Goal: Task Accomplishment & Management: Use online tool/utility

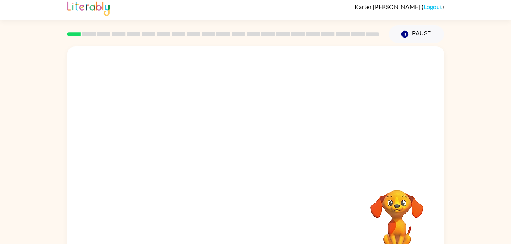
scroll to position [23, 0]
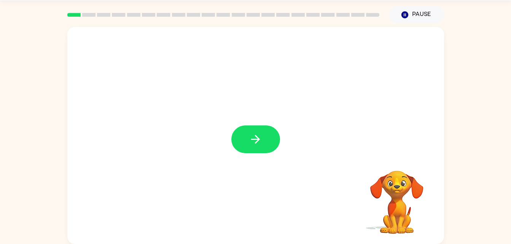
click at [248, 130] on div at bounding box center [255, 140] width 49 height 28
click at [248, 130] on button "button" at bounding box center [255, 140] width 49 height 28
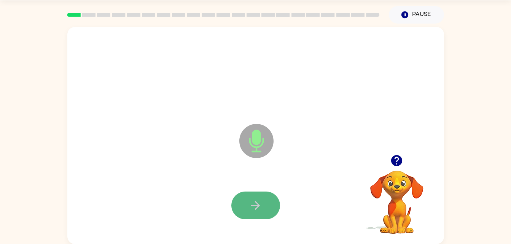
click at [261, 215] on button "button" at bounding box center [255, 206] width 49 height 28
click at [261, 206] on icon "button" at bounding box center [255, 205] width 13 height 13
click at [255, 204] on icon "button" at bounding box center [255, 205] width 13 height 13
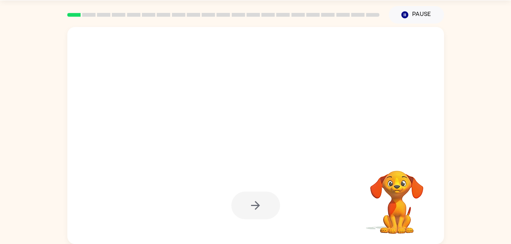
click at [255, 204] on div at bounding box center [255, 206] width 49 height 28
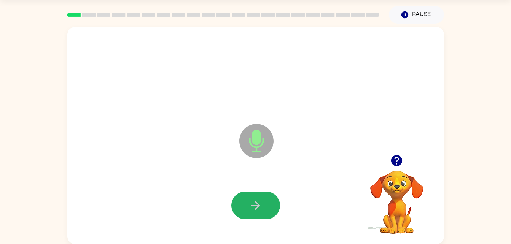
click at [255, 204] on icon "button" at bounding box center [255, 205] width 13 height 13
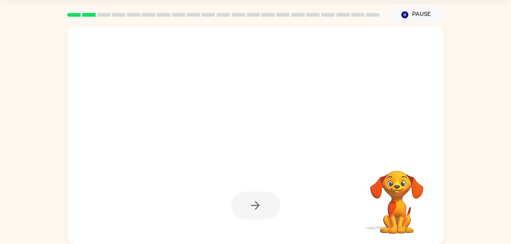
click at [255, 204] on div at bounding box center [255, 206] width 49 height 28
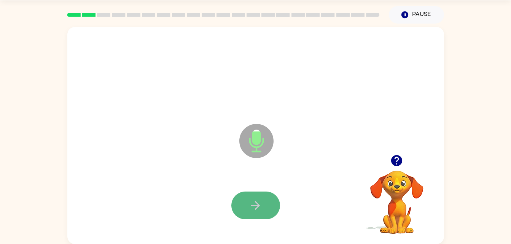
click at [264, 203] on button "button" at bounding box center [255, 206] width 49 height 28
click at [263, 202] on button "button" at bounding box center [255, 206] width 49 height 28
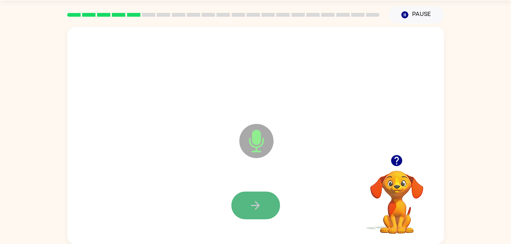
click at [263, 206] on button "button" at bounding box center [255, 206] width 49 height 28
click at [263, 198] on button "button" at bounding box center [255, 206] width 49 height 28
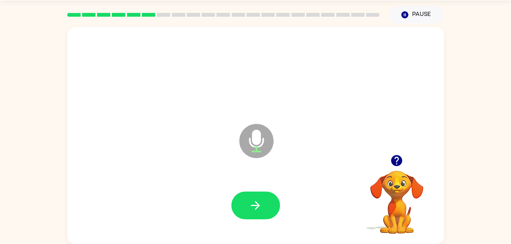
click at [263, 198] on button "button" at bounding box center [255, 206] width 49 height 28
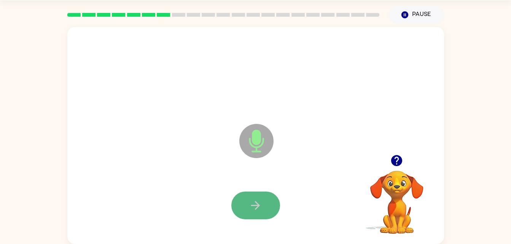
click at [261, 199] on icon "button" at bounding box center [255, 205] width 13 height 13
click at [257, 202] on icon "button" at bounding box center [255, 205] width 13 height 13
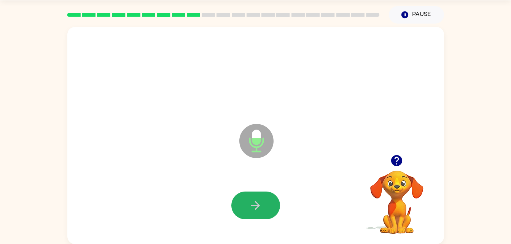
click at [257, 202] on icon "button" at bounding box center [255, 205] width 13 height 13
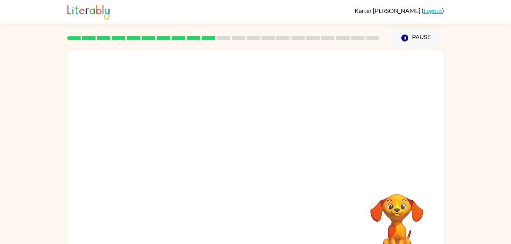
scroll to position [23, 0]
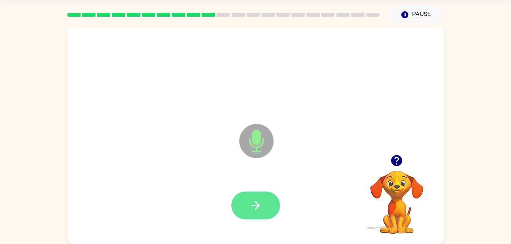
click at [267, 196] on button "button" at bounding box center [255, 206] width 49 height 28
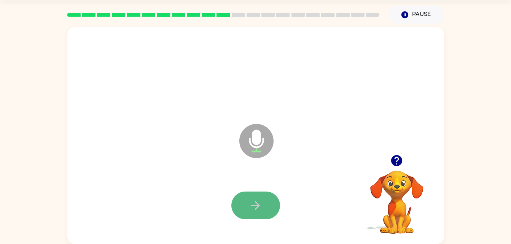
click at [263, 203] on button "button" at bounding box center [255, 206] width 49 height 28
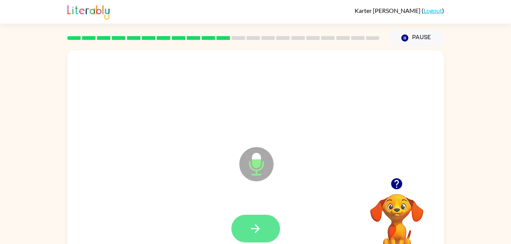
click at [268, 227] on button "button" at bounding box center [255, 229] width 49 height 28
click at [261, 225] on icon "button" at bounding box center [255, 228] width 13 height 13
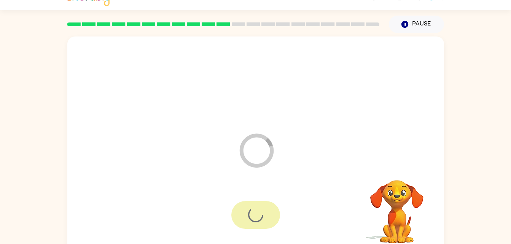
scroll to position [23, 0]
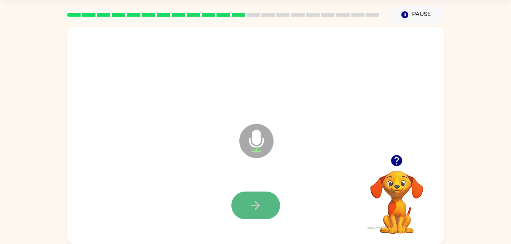
click at [245, 195] on button "button" at bounding box center [255, 206] width 49 height 28
click at [249, 204] on icon "button" at bounding box center [255, 205] width 13 height 13
click at [263, 211] on button "button" at bounding box center [255, 206] width 49 height 28
click at [258, 207] on icon "button" at bounding box center [255, 205] width 13 height 13
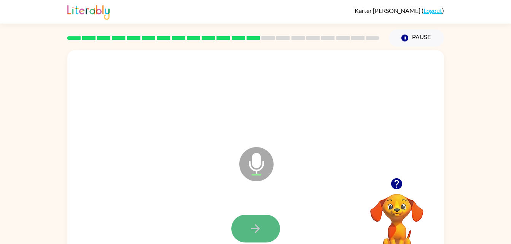
click at [273, 232] on button "button" at bounding box center [255, 229] width 49 height 28
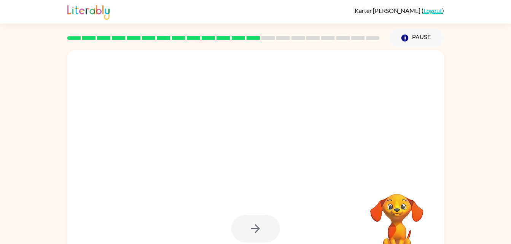
scroll to position [23, 0]
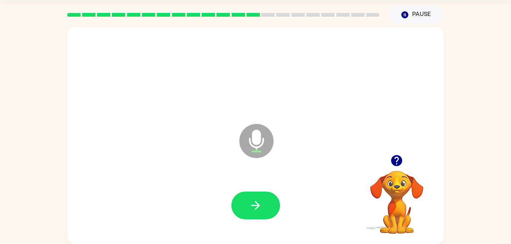
click at [253, 224] on div at bounding box center [256, 206] width 362 height 62
click at [261, 215] on button "button" at bounding box center [255, 206] width 49 height 28
click at [273, 232] on div at bounding box center [256, 206] width 362 height 62
click at [263, 208] on button "button" at bounding box center [255, 206] width 49 height 28
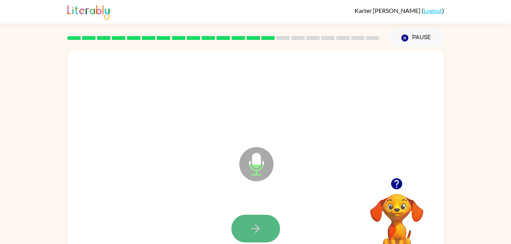
click at [262, 232] on icon "button" at bounding box center [255, 228] width 13 height 13
click at [267, 233] on button "button" at bounding box center [255, 229] width 49 height 28
click at [267, 226] on button "button" at bounding box center [255, 229] width 49 height 28
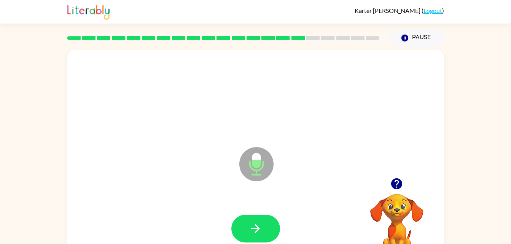
click at [267, 226] on button "button" at bounding box center [255, 229] width 49 height 28
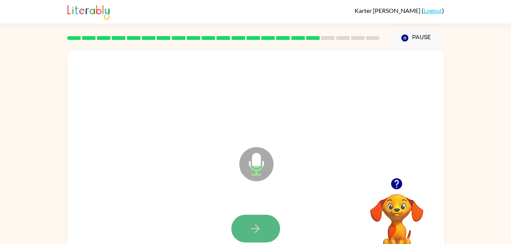
click at [266, 226] on button "button" at bounding box center [255, 229] width 49 height 28
click at [260, 222] on icon "button" at bounding box center [255, 228] width 13 height 13
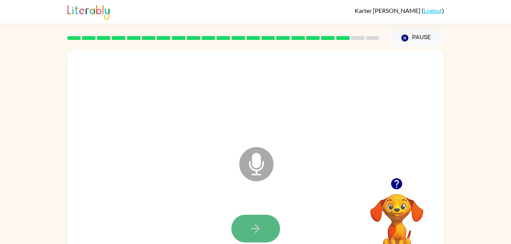
click at [260, 222] on button "button" at bounding box center [255, 229] width 49 height 28
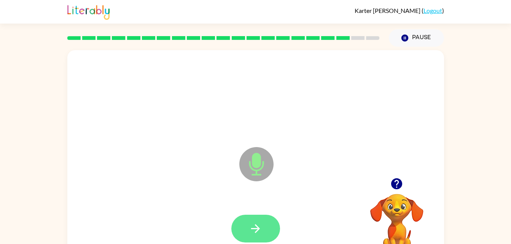
click at [260, 219] on button "button" at bounding box center [255, 229] width 49 height 28
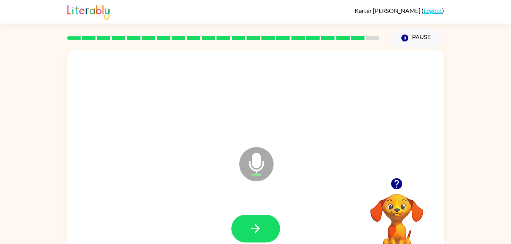
click at [260, 219] on button "button" at bounding box center [255, 229] width 49 height 28
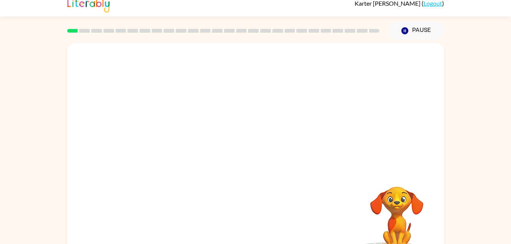
scroll to position [23, 0]
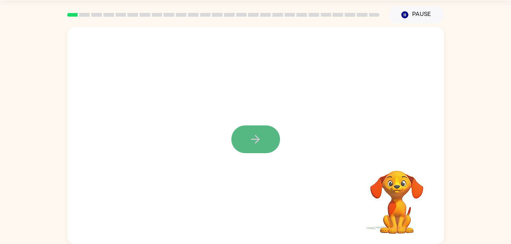
click at [263, 132] on button "button" at bounding box center [255, 140] width 49 height 28
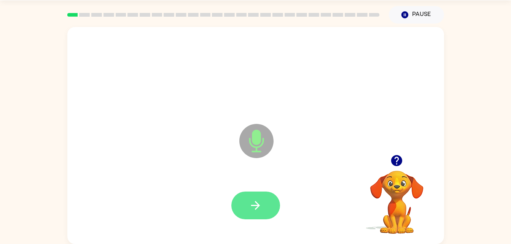
click at [254, 209] on icon "button" at bounding box center [255, 205] width 13 height 13
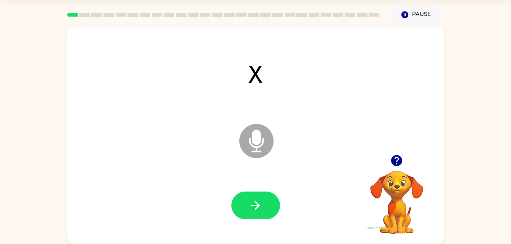
click at [254, 209] on icon "button" at bounding box center [255, 205] width 13 height 13
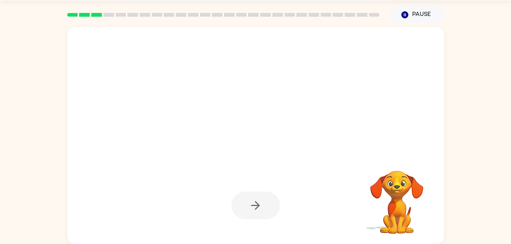
click at [254, 209] on div at bounding box center [255, 206] width 49 height 28
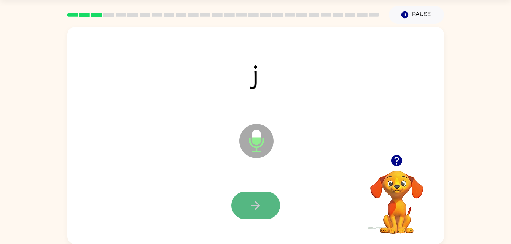
click at [254, 209] on icon "button" at bounding box center [255, 205] width 13 height 13
click at [258, 208] on icon "button" at bounding box center [255, 205] width 9 height 9
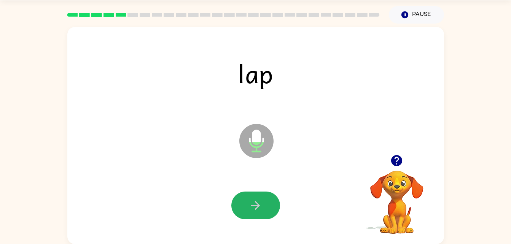
click at [258, 208] on icon "button" at bounding box center [255, 205] width 9 height 9
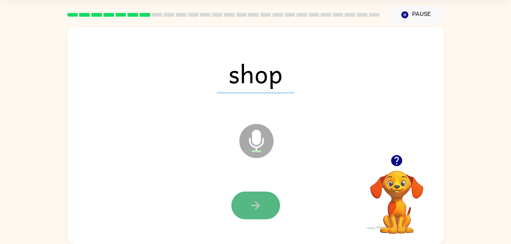
click at [249, 212] on icon "button" at bounding box center [255, 205] width 13 height 13
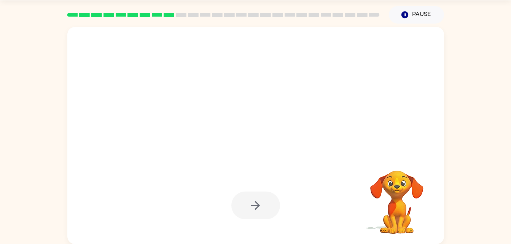
click at [258, 199] on div at bounding box center [255, 206] width 49 height 28
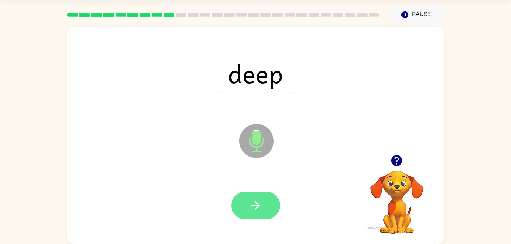
click at [257, 205] on icon "button" at bounding box center [255, 205] width 13 height 13
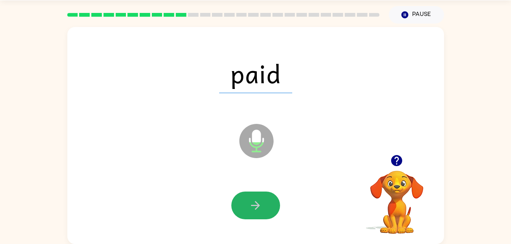
click at [257, 205] on icon "button" at bounding box center [255, 205] width 13 height 13
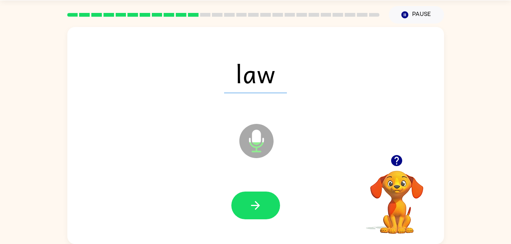
click at [257, 205] on icon "button" at bounding box center [255, 205] width 13 height 13
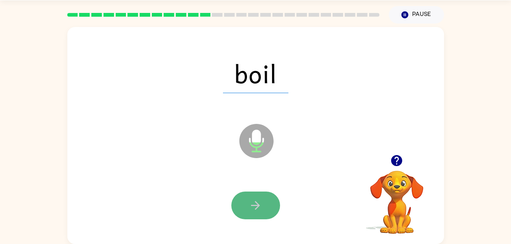
click at [256, 209] on icon "button" at bounding box center [255, 205] width 9 height 9
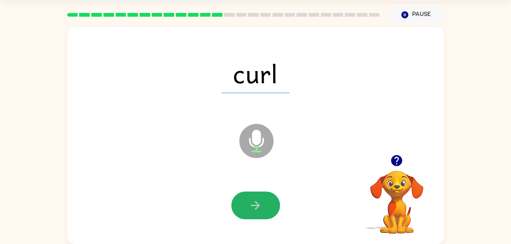
click at [256, 209] on icon "button" at bounding box center [255, 205] width 9 height 9
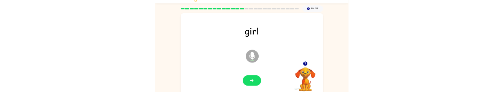
scroll to position [23, 0]
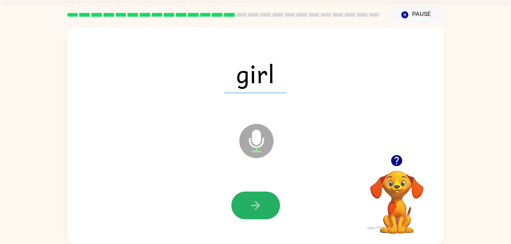
click at [256, 202] on icon "button" at bounding box center [255, 205] width 13 height 13
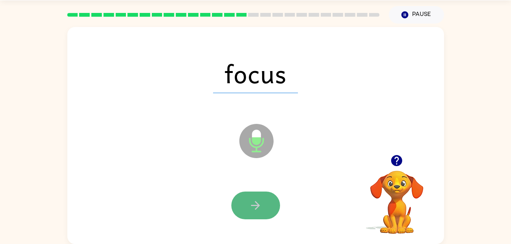
click at [250, 209] on icon "button" at bounding box center [255, 205] width 13 height 13
click at [250, 210] on icon "button" at bounding box center [255, 205] width 13 height 13
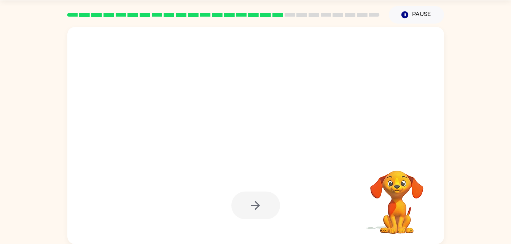
click at [250, 210] on div at bounding box center [255, 206] width 49 height 28
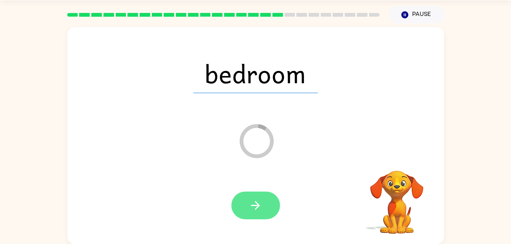
click at [256, 206] on icon "button" at bounding box center [255, 205] width 9 height 9
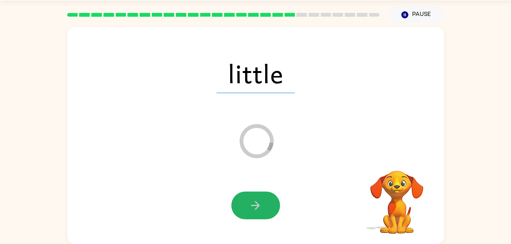
click at [256, 206] on icon "button" at bounding box center [255, 205] width 9 height 9
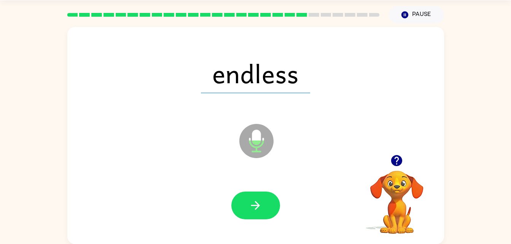
click at [186, 67] on div "endless" at bounding box center [256, 73] width 362 height 62
click at [258, 215] on button "button" at bounding box center [255, 206] width 49 height 28
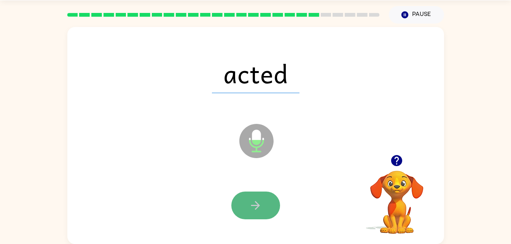
click at [258, 205] on icon "button" at bounding box center [255, 205] width 9 height 9
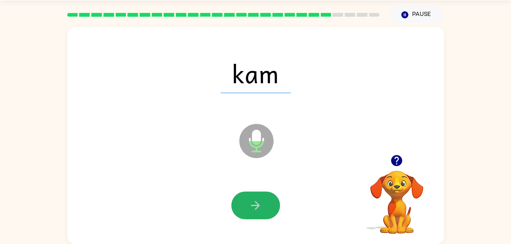
click at [258, 205] on icon "button" at bounding box center [255, 205] width 9 height 9
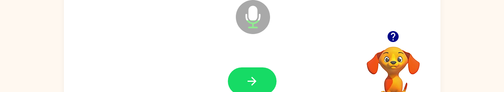
scroll to position [146, 0]
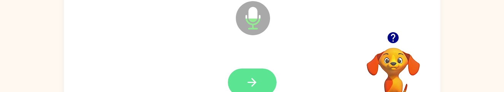
click at [258, 81] on icon "button" at bounding box center [251, 82] width 13 height 13
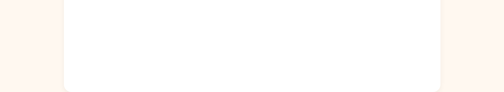
scroll to position [161, 0]
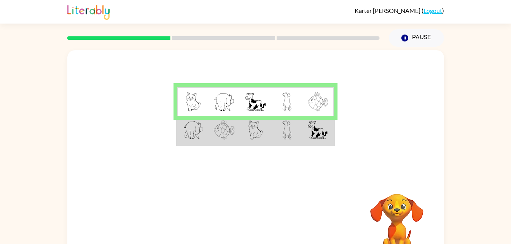
click at [245, 36] on div at bounding box center [224, 38] width 322 height 27
click at [268, 35] on div at bounding box center [224, 38] width 322 height 27
click at [338, 107] on div at bounding box center [255, 114] width 377 height 128
click at [335, 110] on div at bounding box center [255, 114] width 377 height 128
click at [202, 141] on td at bounding box center [192, 130] width 31 height 29
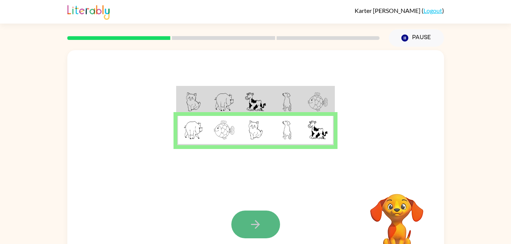
click at [266, 219] on button "button" at bounding box center [255, 225] width 49 height 28
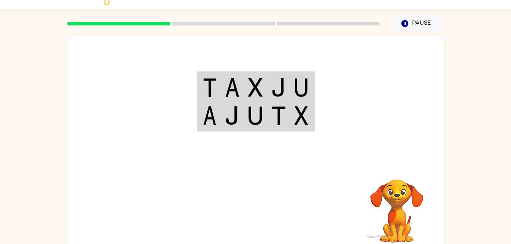
scroll to position [15, 0]
click at [217, 131] on table at bounding box center [256, 101] width 118 height 60
click at [273, 22] on rect at bounding box center [223, 23] width 103 height 4
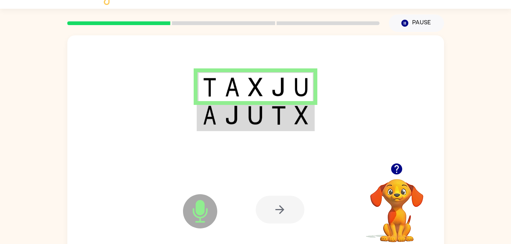
click at [273, 22] on rect at bounding box center [223, 23] width 103 height 4
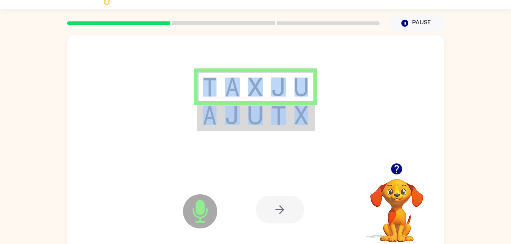
click at [273, 22] on rect at bounding box center [223, 23] width 103 height 4
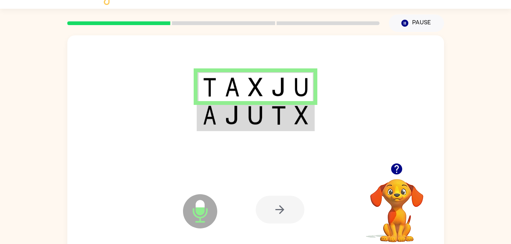
click at [273, 22] on rect at bounding box center [223, 23] width 103 height 4
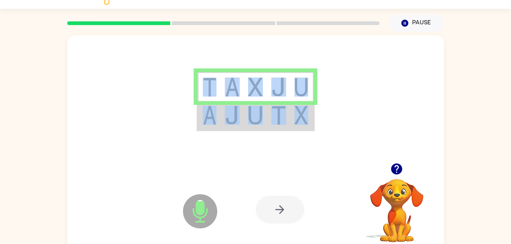
click at [273, 22] on rect at bounding box center [223, 23] width 103 height 4
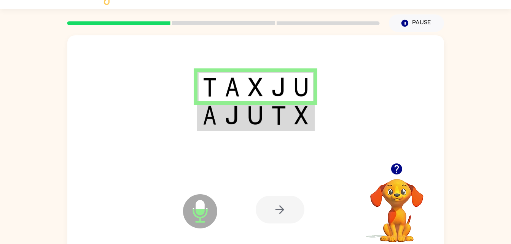
click at [163, 18] on div at bounding box center [224, 23] width 322 height 27
click at [164, 21] on div at bounding box center [224, 23] width 322 height 27
click at [259, 115] on img at bounding box center [255, 115] width 14 height 19
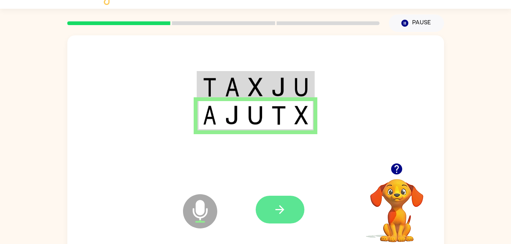
click at [278, 222] on button "button" at bounding box center [280, 210] width 49 height 28
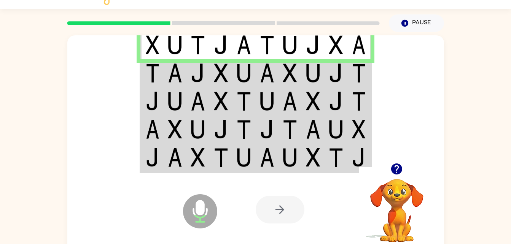
click at [152, 22] on rect at bounding box center [118, 23] width 103 height 4
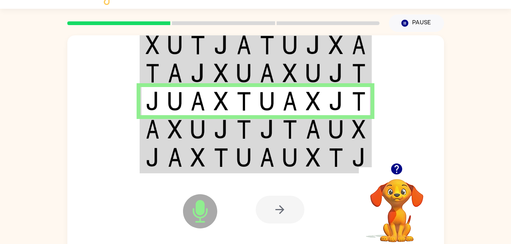
click at [219, 38] on img at bounding box center [221, 44] width 14 height 19
click at [230, 42] on td at bounding box center [221, 44] width 23 height 29
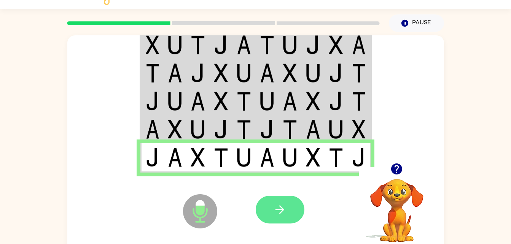
click at [281, 213] on icon "button" at bounding box center [279, 209] width 13 height 13
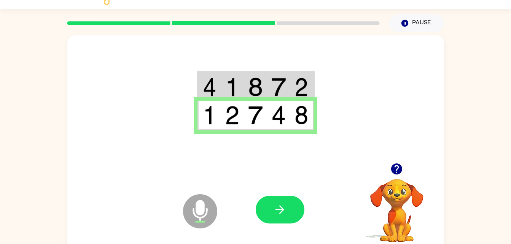
click at [285, 196] on icon "Microphone The Microphone is here when it is your turn to talk" at bounding box center [238, 221] width 114 height 57
click at [285, 196] on button "button" at bounding box center [280, 210] width 49 height 28
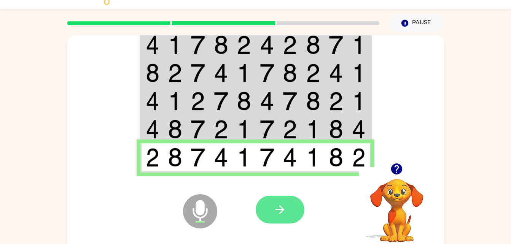
click at [272, 206] on button "button" at bounding box center [280, 210] width 49 height 28
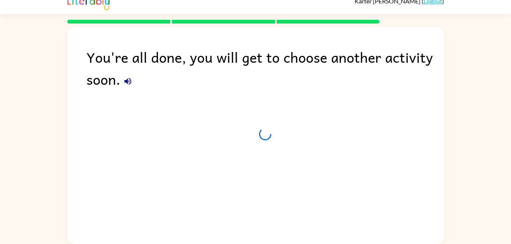
scroll to position [10, 0]
